Goal: Transaction & Acquisition: Purchase product/service

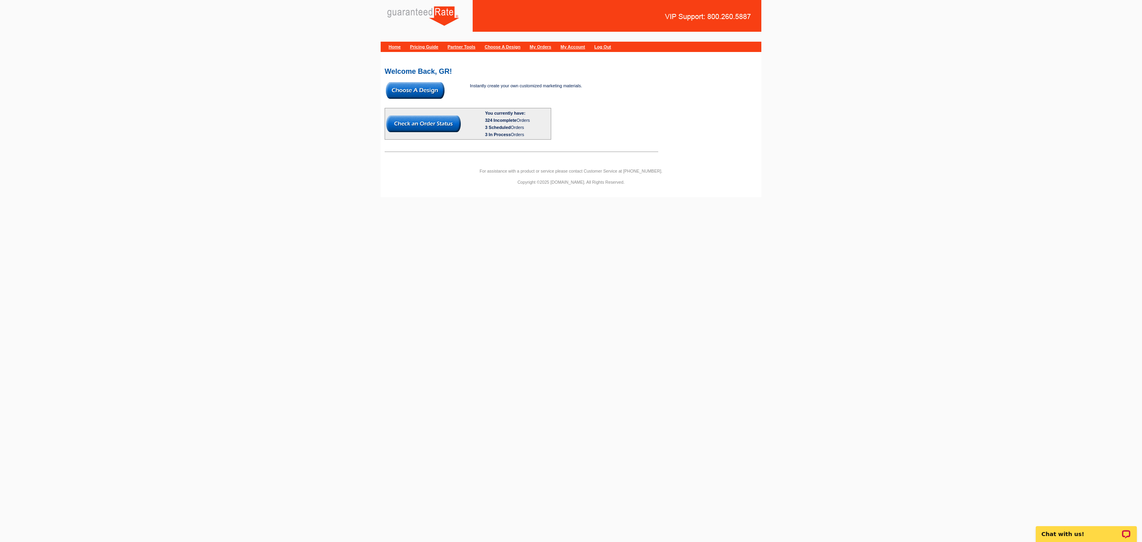
click at [405, 93] on img at bounding box center [415, 90] width 59 height 17
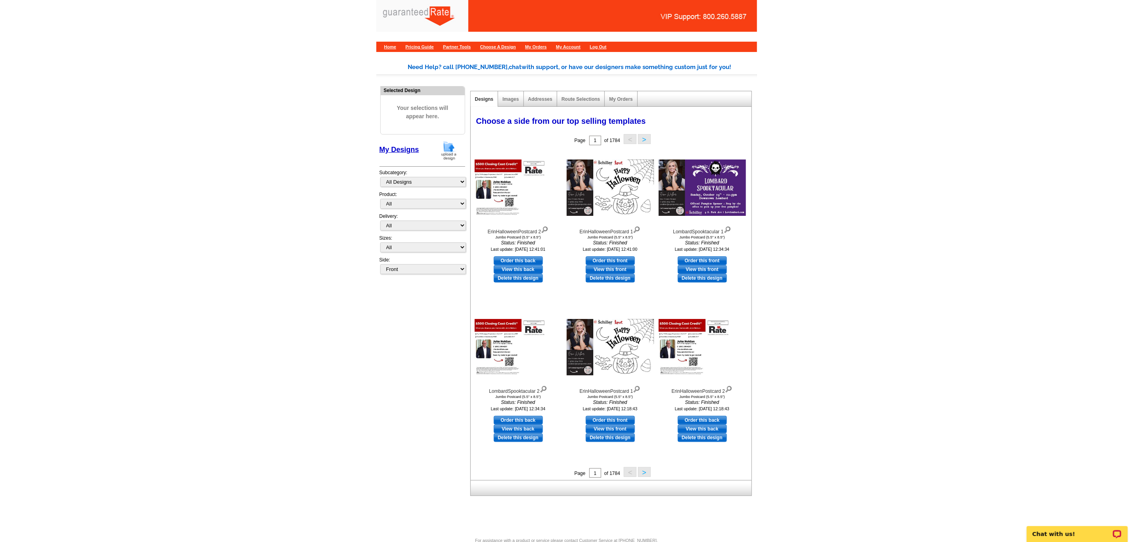
click at [450, 150] on img at bounding box center [449, 150] width 21 height 20
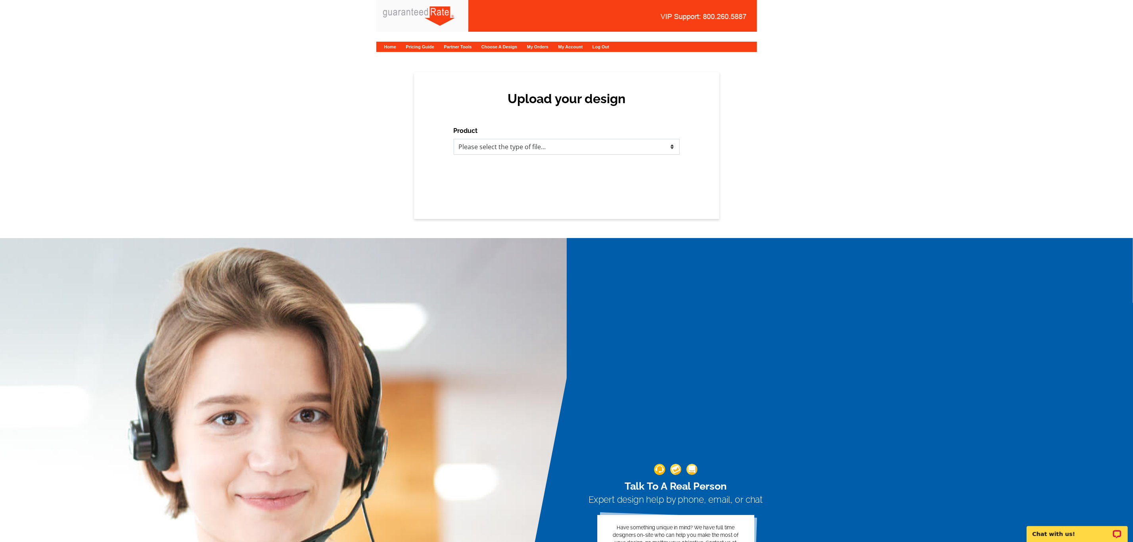
click at [543, 142] on select "Please select the type of file... Postcards Calendars Business Cards Letters an…" at bounding box center [567, 147] width 226 height 16
select select "3"
click at [454, 139] on select "Please select the type of file... Postcards Calendars Business Cards Letters an…" at bounding box center [567, 147] width 226 height 16
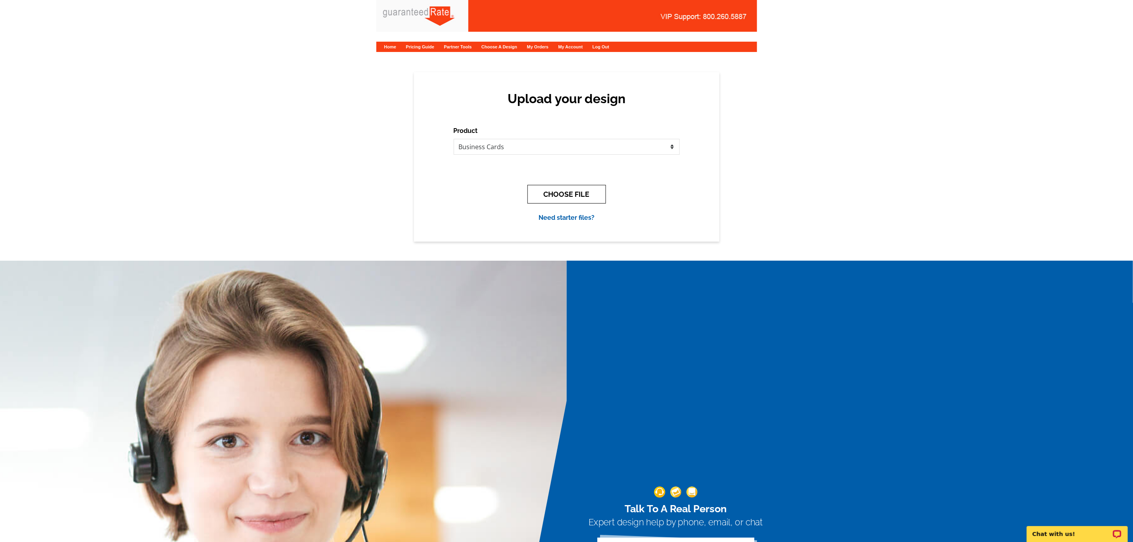
click at [548, 194] on button "CHOOSE FILE" at bounding box center [567, 194] width 79 height 19
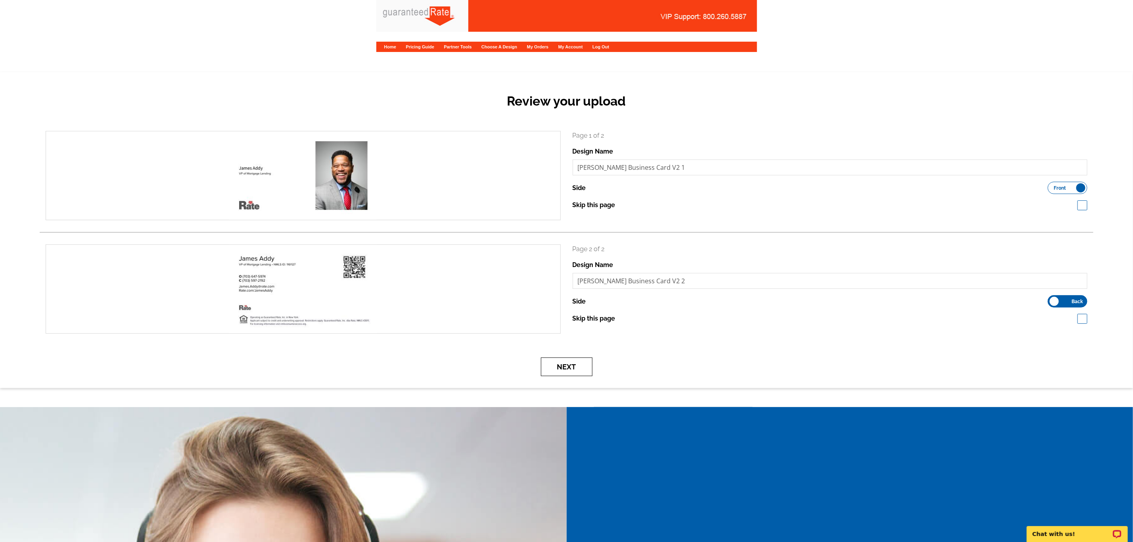
click at [564, 372] on button "Next" at bounding box center [567, 366] width 52 height 19
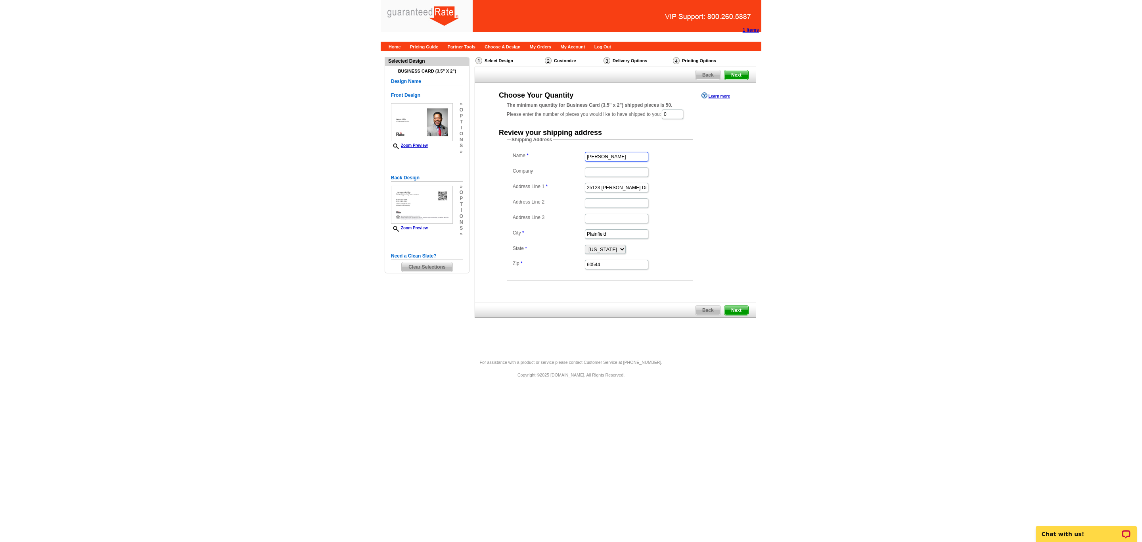
drag, startPoint x: 617, startPoint y: 156, endPoint x: 489, endPoint y: 146, distance: 128.1
click at [489, 146] on div "Choose Your Quantity Learn more The minimum quantity for Business Card (3.5" x …" at bounding box center [615, 185] width 281 height 190
type input "James Addy"
type input "Rate"
click at [683, 113] on input "0" at bounding box center [672, 114] width 21 height 10
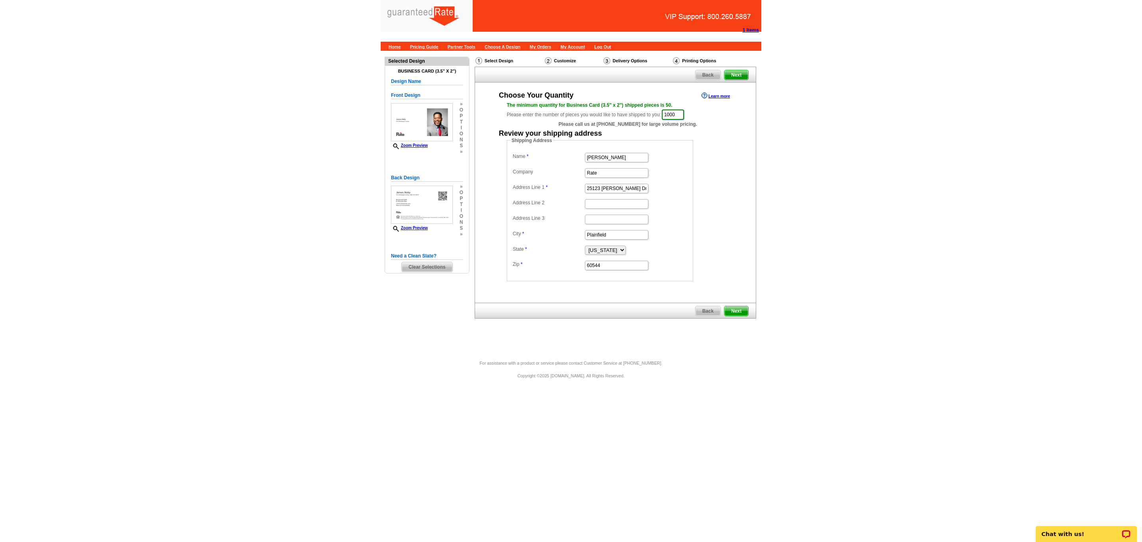
type input "1000"
drag, startPoint x: 640, startPoint y: 186, endPoint x: 420, endPoint y: 163, distance: 220.9
click at [420, 163] on div "Need Help? call 800-260-5887, chat with support, or have our designers make som…" at bounding box center [571, 202] width 381 height 302
paste input "19775 [GEOGRAPHIC_DATA]"
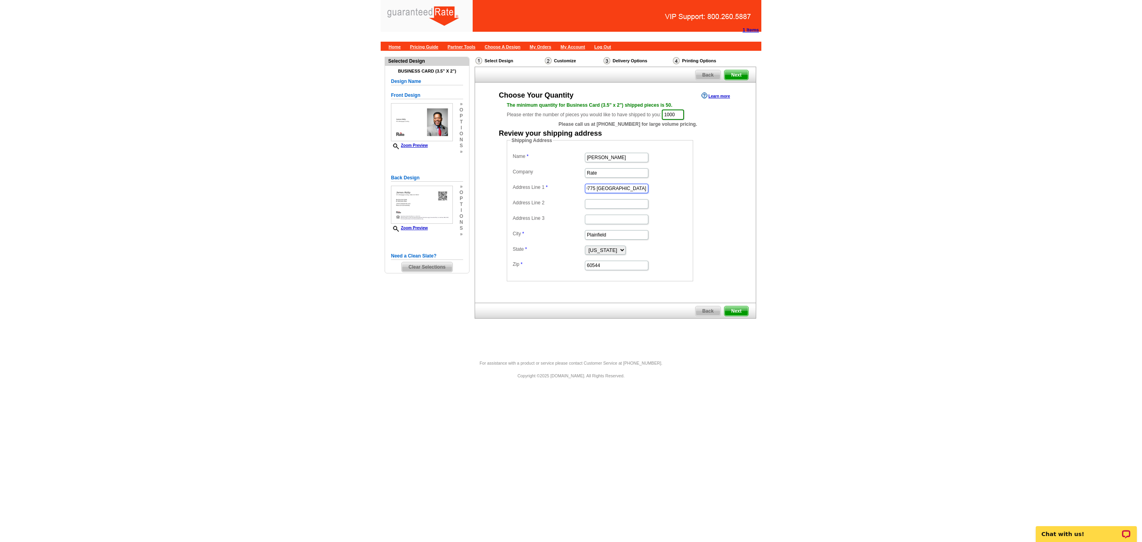
type input "19775 [GEOGRAPHIC_DATA]"
drag, startPoint x: 618, startPoint y: 238, endPoint x: 573, endPoint y: 238, distance: 45.2
click at [573, 238] on dl "Name James Addy Company Rate Address Line 1 19775 Belmont Executive Plaza Addre…" at bounding box center [600, 211] width 178 height 120
click at [605, 206] on input "Address Line 2" at bounding box center [616, 204] width 63 height 10
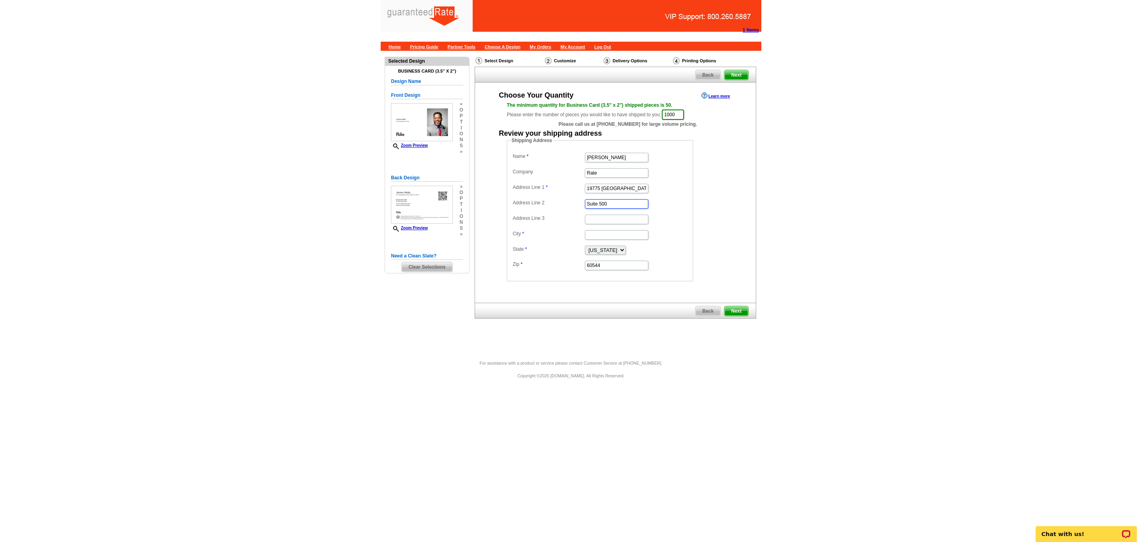
type input "Suite 500"
type input "Ashburn"
select select "VA"
click at [622, 266] on input "60544" at bounding box center [616, 266] width 63 height 10
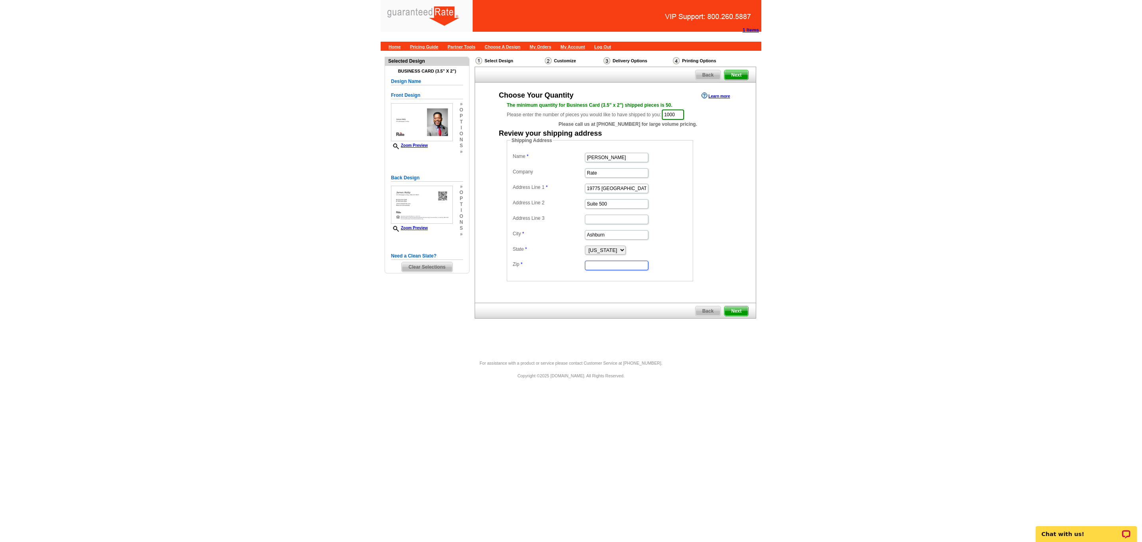
paste input "20147"
type input "20147"
click at [744, 313] on span "Next" at bounding box center [737, 311] width 24 height 10
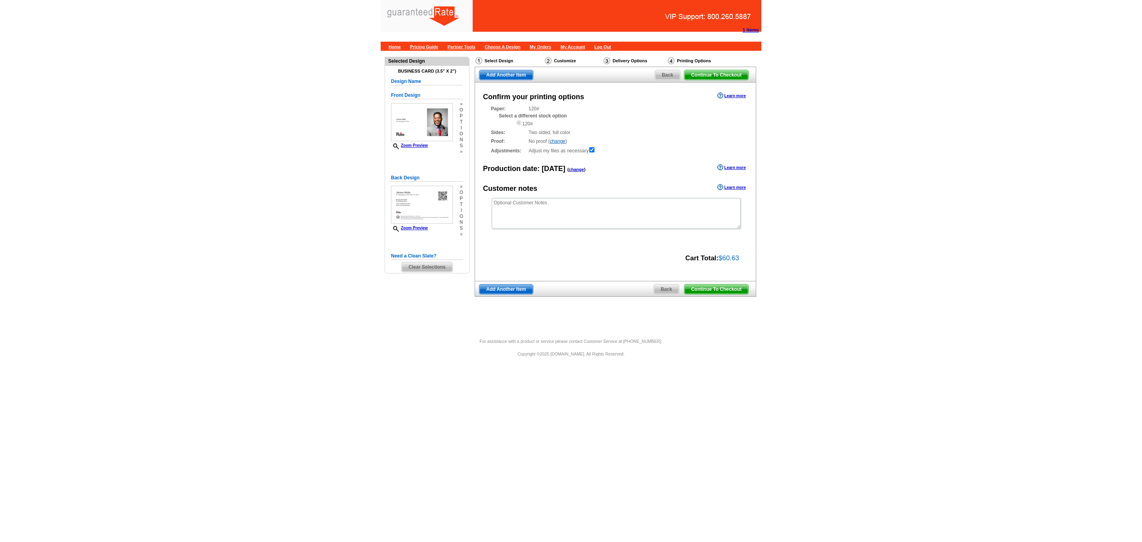
click at [719, 294] on span "Continue To Checkout" at bounding box center [717, 289] width 64 height 10
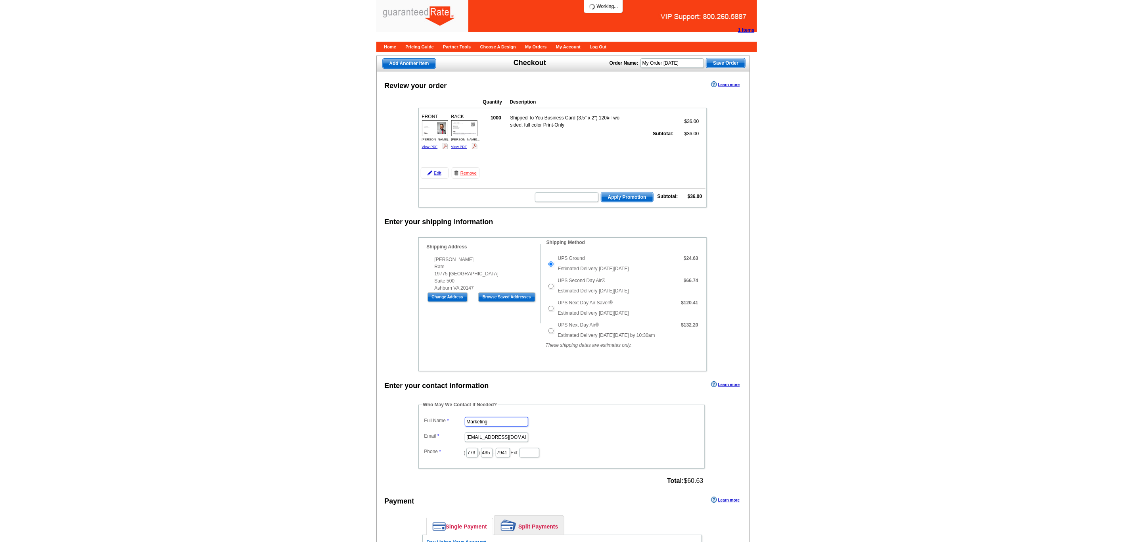
click at [500, 426] on input "Marketing" at bounding box center [496, 422] width 63 height 10
drag, startPoint x: 500, startPoint y: 433, endPoint x: 361, endPoint y: 432, distance: 139.2
click at [361, 432] on main "Add Another Item Checkout Order Name: My Order [DATE] Save Order Review your or…" at bounding box center [566, 472] width 1133 height 842
type input "[PERSON_NAME]"
type input "[PERSON_NAME][EMAIL_ADDRESS][PERSON_NAME][DOMAIN_NAME]"
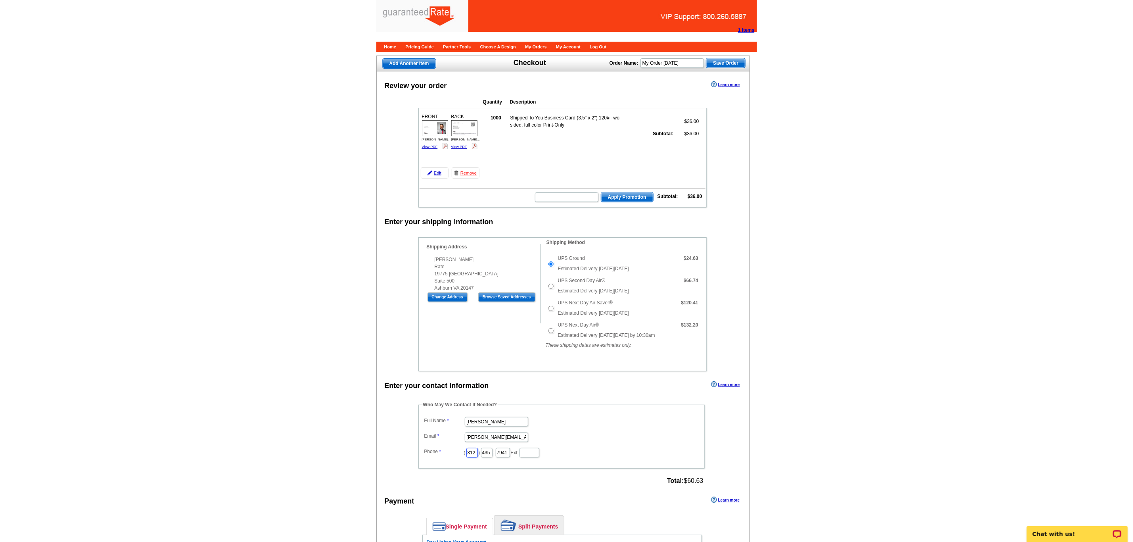
type input "312"
type input "509"
type input "4245"
click at [358, 432] on main "Add Another Item Checkout Order Name: My Order [DATE] Save Order Review your or…" at bounding box center [566, 472] width 1133 height 842
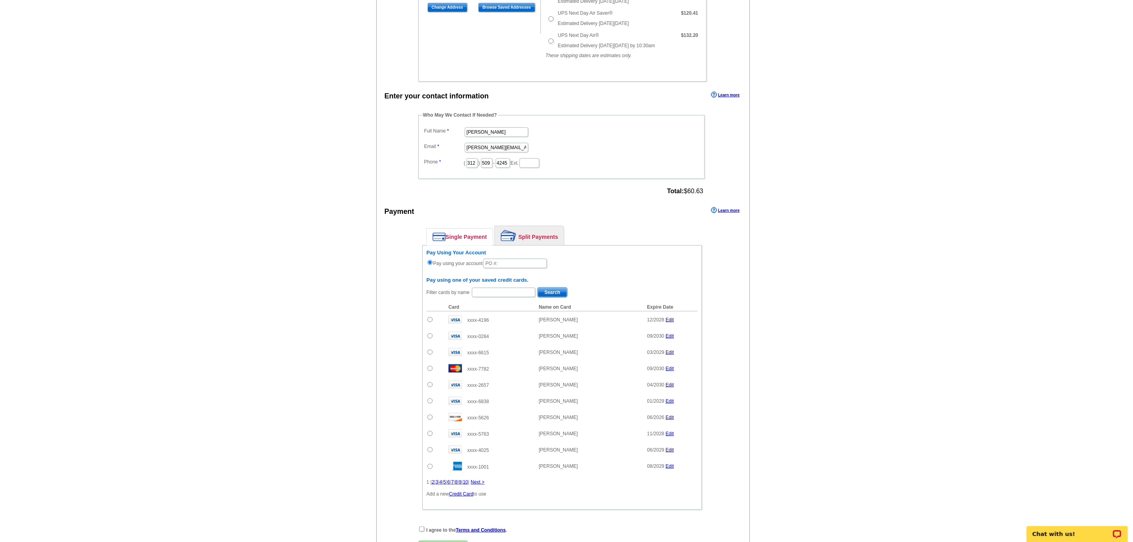
scroll to position [297, 0]
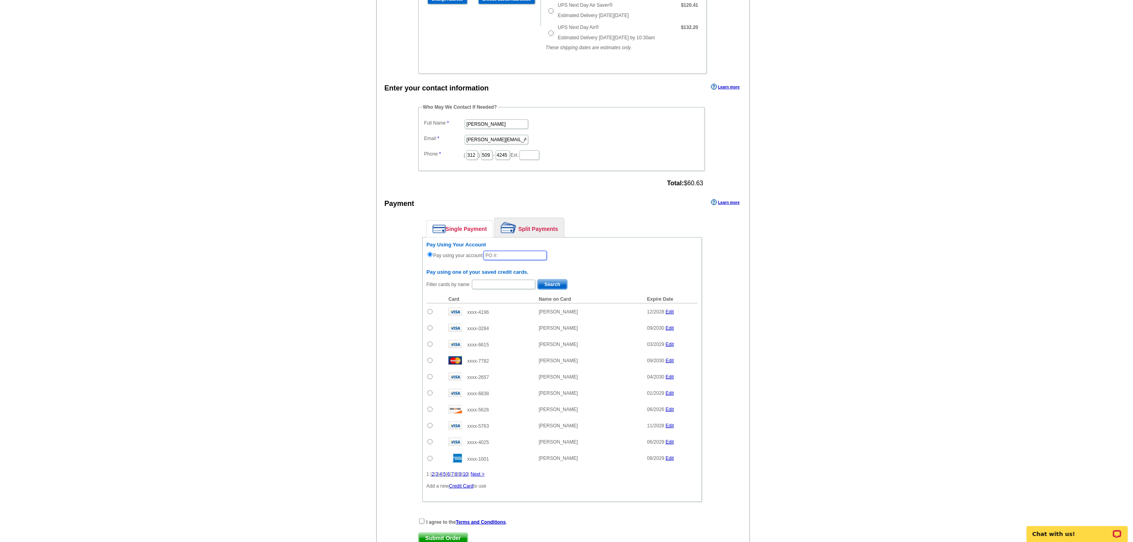
click at [507, 260] on input "text" at bounding box center [515, 256] width 63 height 10
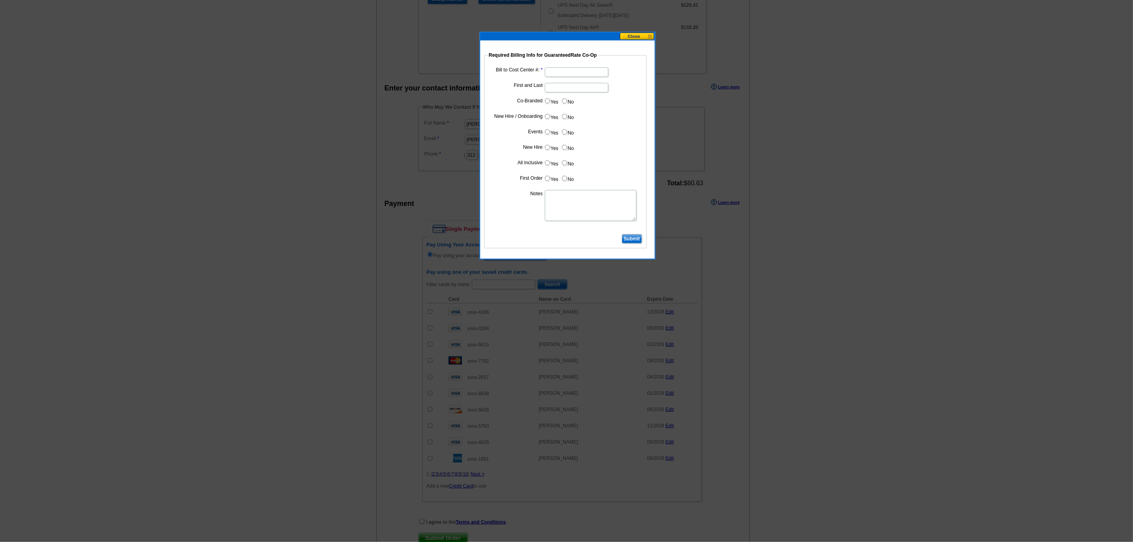
type input "10032025_DZ_302"
click at [569, 73] on input "Bill to Cost Center #:" at bounding box center [576, 72] width 63 height 10
type input "1972"
type input "[PERSON_NAME]"
click at [564, 100] on input "No" at bounding box center [564, 100] width 5 height 5
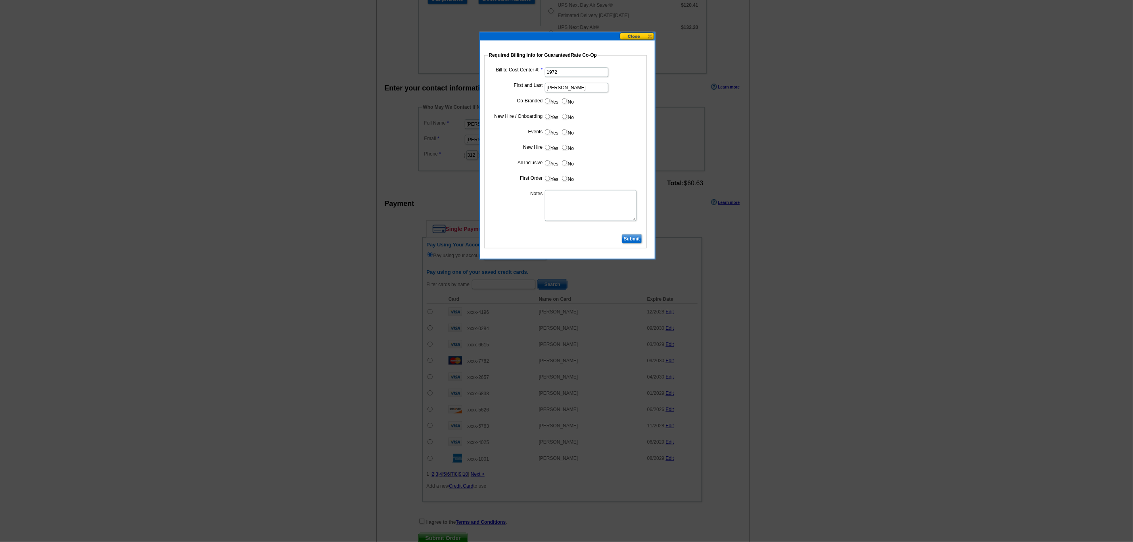
radio input "true"
click at [546, 117] on input "Yes" at bounding box center [547, 116] width 5 height 5
radio input "true"
click at [565, 134] on input "No" at bounding box center [564, 131] width 5 height 5
radio input "true"
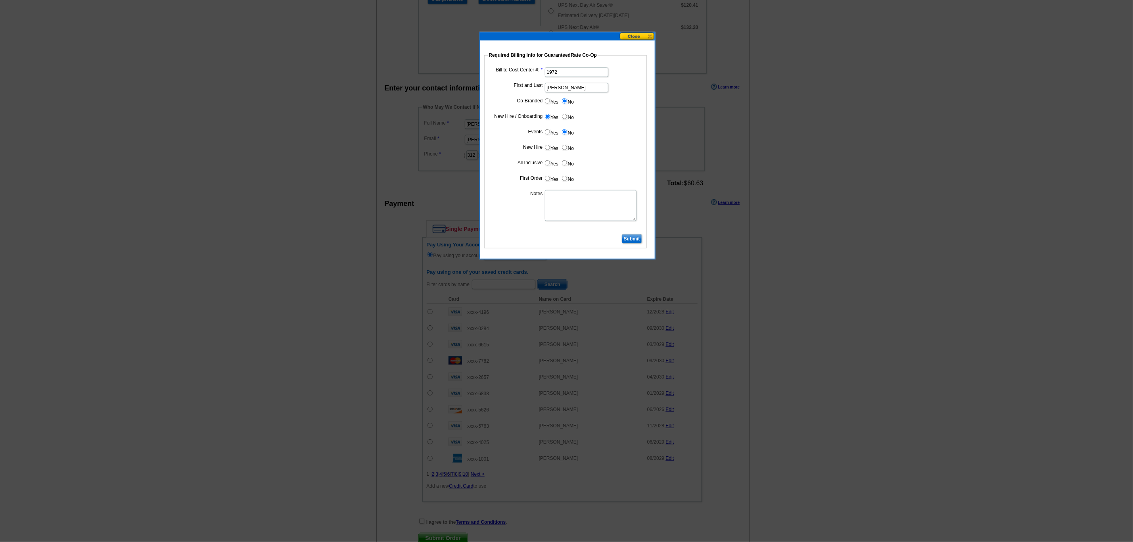
click at [545, 148] on input "Yes" at bounding box center [547, 147] width 5 height 5
radio input "true"
click at [547, 162] on input "Yes" at bounding box center [547, 162] width 5 height 5
radio input "true"
click at [547, 180] on input "Yes" at bounding box center [547, 178] width 5 height 5
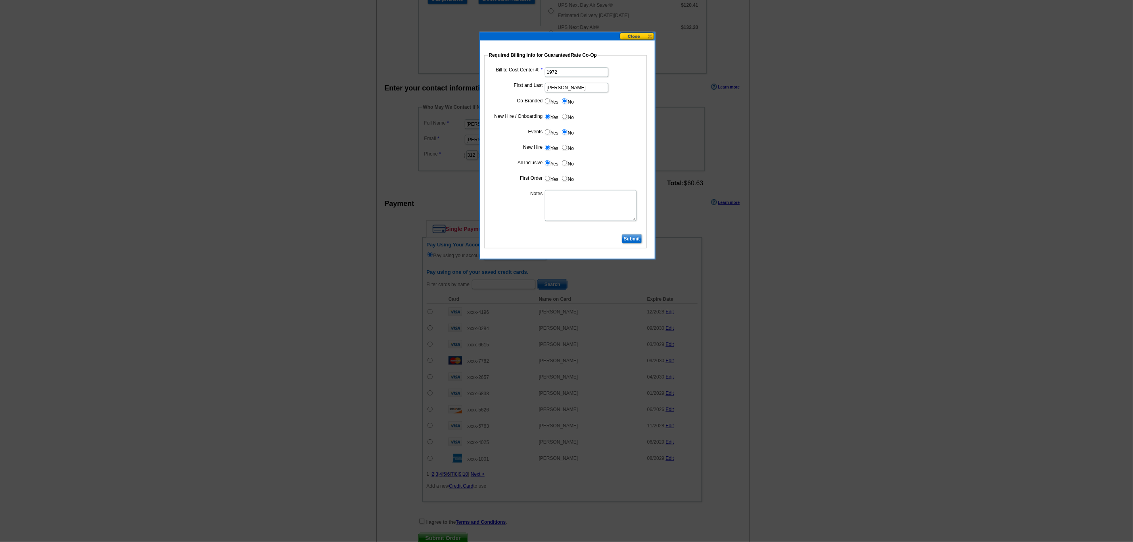
radio input "true"
click at [566, 221] on textarea "Notes" at bounding box center [591, 205] width 92 height 31
type textarea "CC: 1972. First business card order. Bill to branch."
click at [634, 240] on input "Submit" at bounding box center [632, 239] width 20 height 10
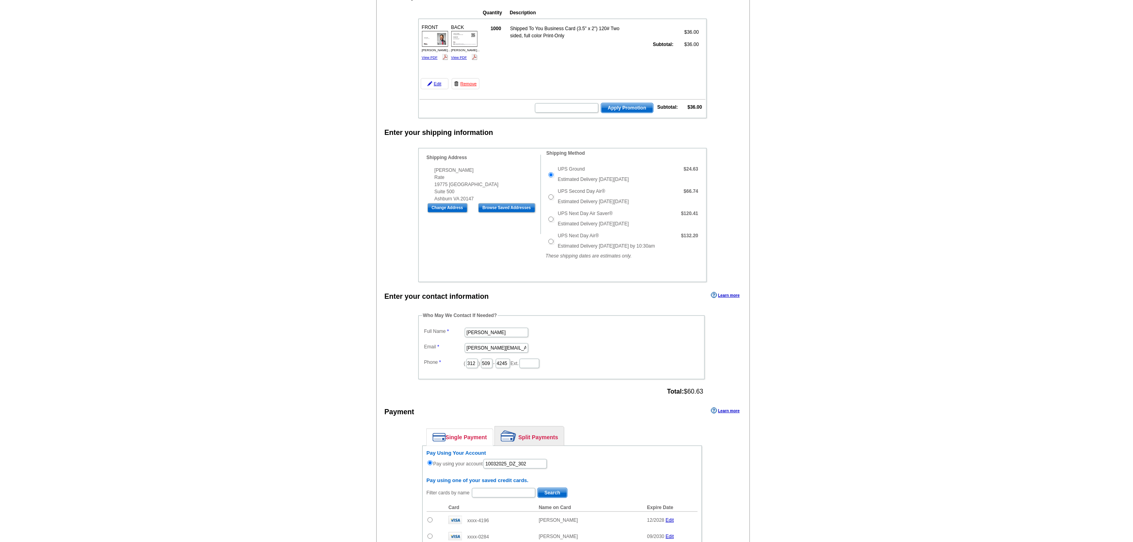
scroll to position [402, 0]
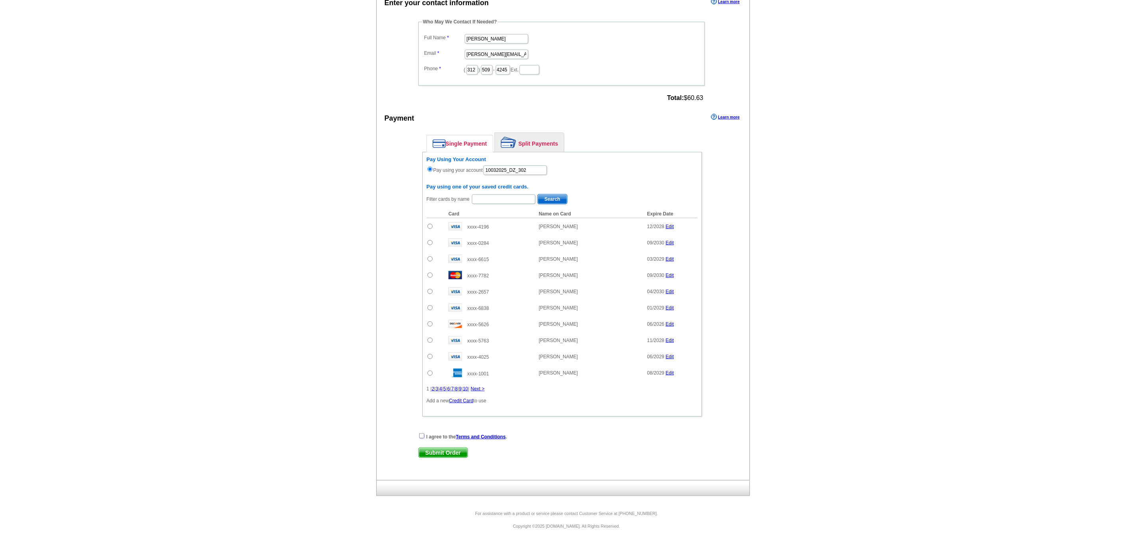
click at [420, 436] on input "checkbox" at bounding box center [421, 435] width 5 height 5
checkbox input "true"
click at [466, 451] on span "Submit Order" at bounding box center [443, 453] width 49 height 10
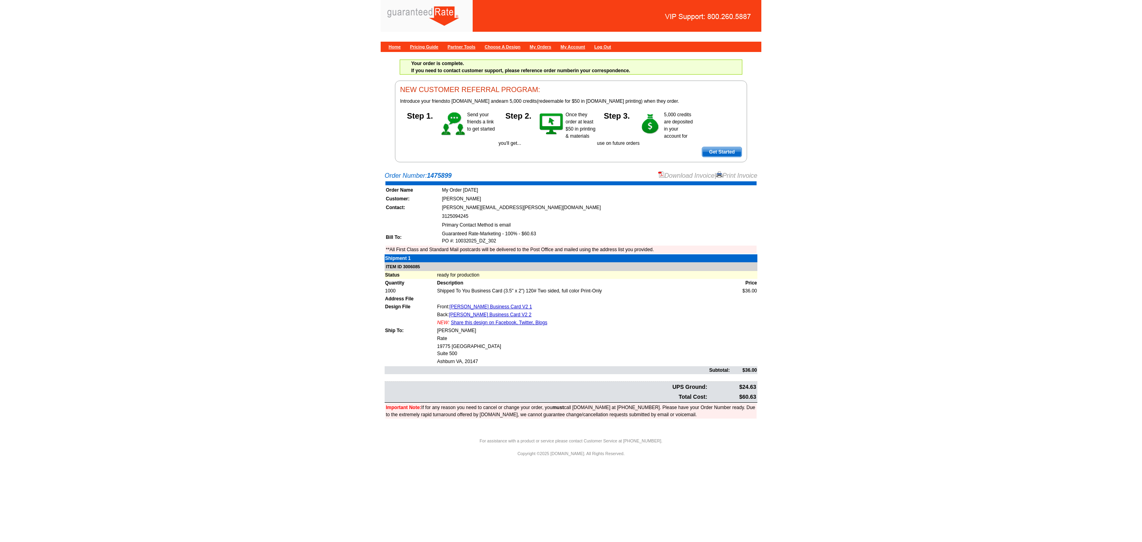
click at [663, 174] on link "Download Invoice" at bounding box center [686, 175] width 56 height 7
